Goal: Task Accomplishment & Management: Manage account settings

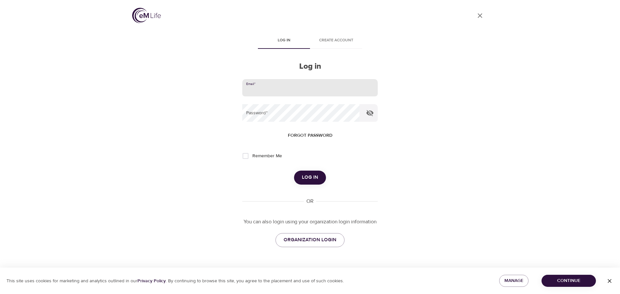
click at [267, 89] on input "email" at bounding box center [309, 88] width 135 height 18
type input "[EMAIL_ADDRESS][DOMAIN_NAME]"
click at [367, 113] on icon "button" at bounding box center [369, 113] width 7 height 6
click at [312, 180] on span "Log in" at bounding box center [310, 177] width 16 height 8
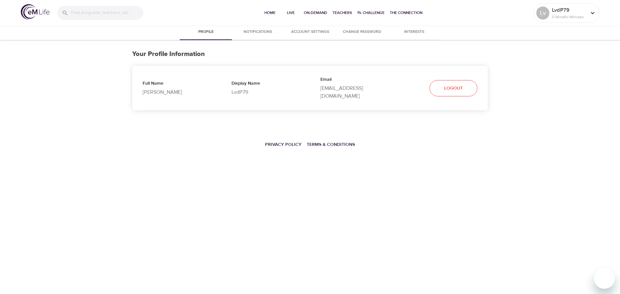
click at [301, 29] on span "Account Settings" at bounding box center [310, 32] width 44 height 7
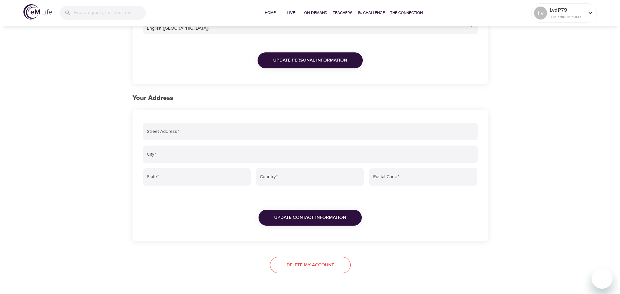
scroll to position [163, 0]
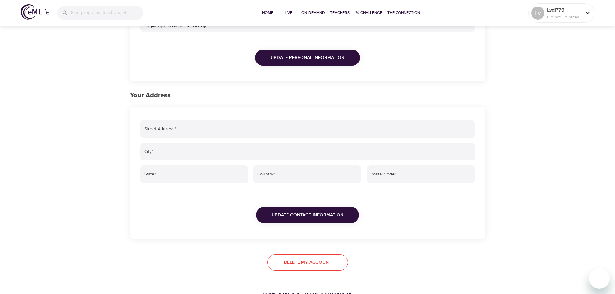
click at [312, 268] on button "Delete my account" at bounding box center [307, 262] width 81 height 17
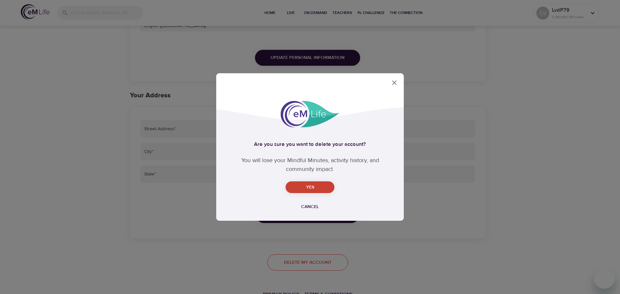
click at [326, 185] on span "Yes" at bounding box center [310, 187] width 38 height 8
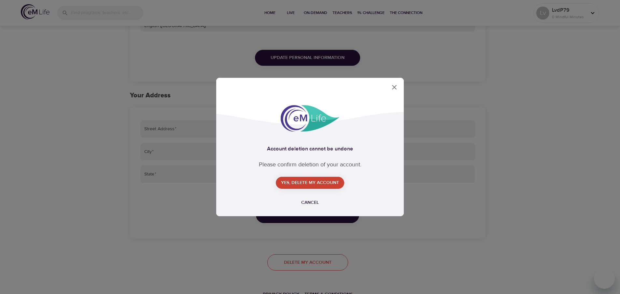
click at [309, 184] on span "Yes, delete my account" at bounding box center [310, 183] width 58 height 8
